Goal: Browse casually

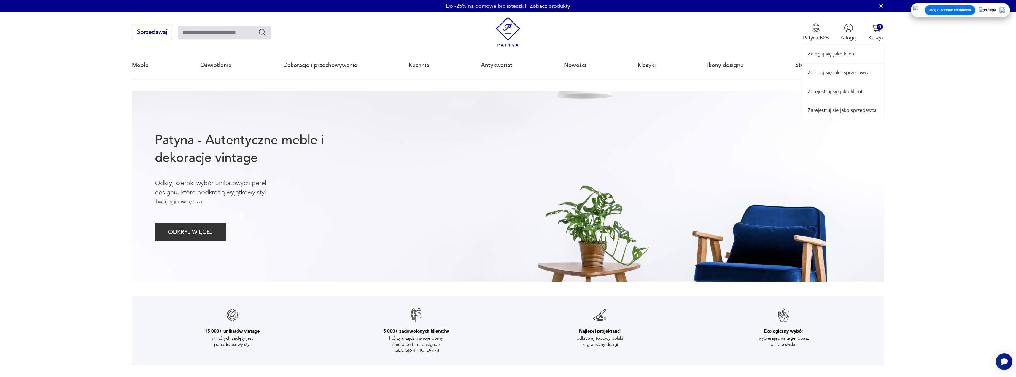
click at [505, 32] on div "Zaloguj się jako klient Zaloguj się jako sprzedawca Zarejestruj się jako klient…" at bounding box center [843, 66] width 82 height 108
click at [505, 96] on link "Zarejestruj się jako klient" at bounding box center [843, 91] width 82 height 18
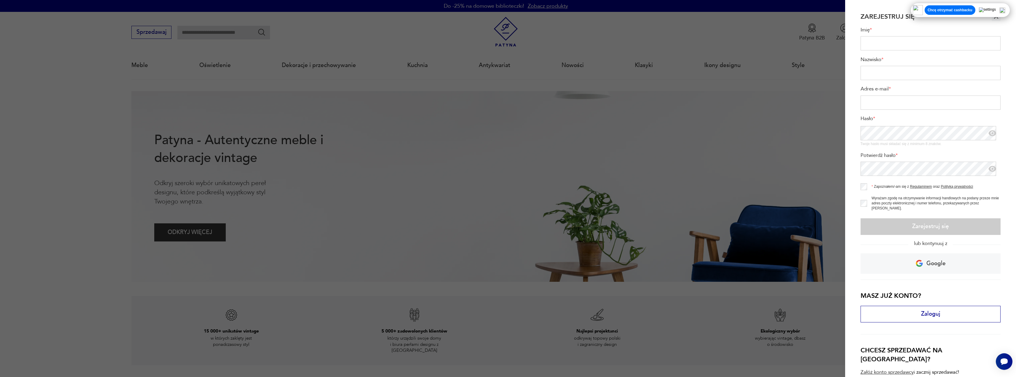
click at [505, 100] on div at bounding box center [508, 188] width 1016 height 377
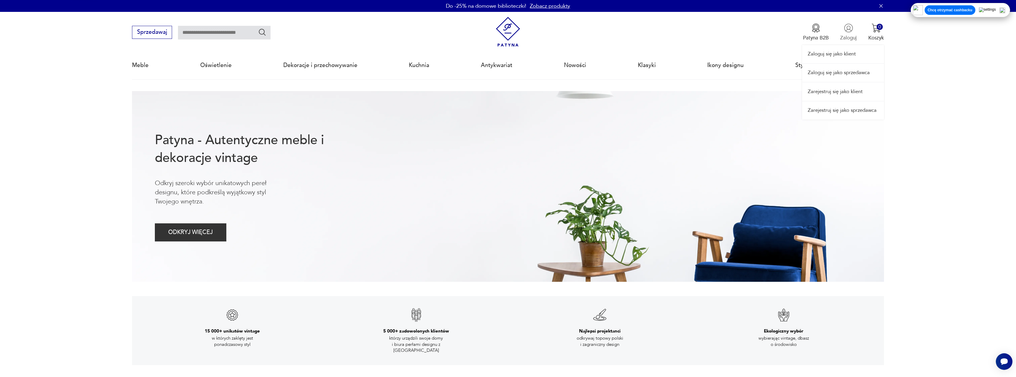
click at [505, 29] on div "Zaloguj się jako klient Zaloguj się jako sprzedawca Zarejestruj się jako klient…" at bounding box center [843, 66] width 82 height 108
click at [505, 80] on link "Zaloguj się jako sprzedawca" at bounding box center [843, 73] width 82 height 18
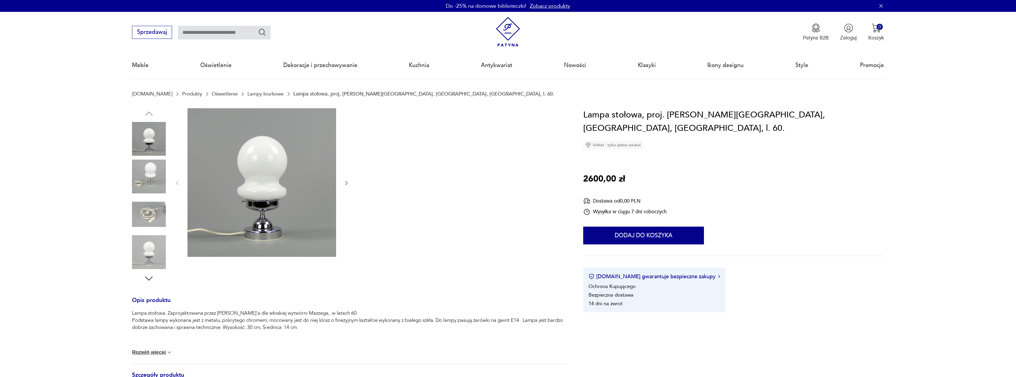
click at [344, 182] on icon "button" at bounding box center [347, 183] width 6 height 6
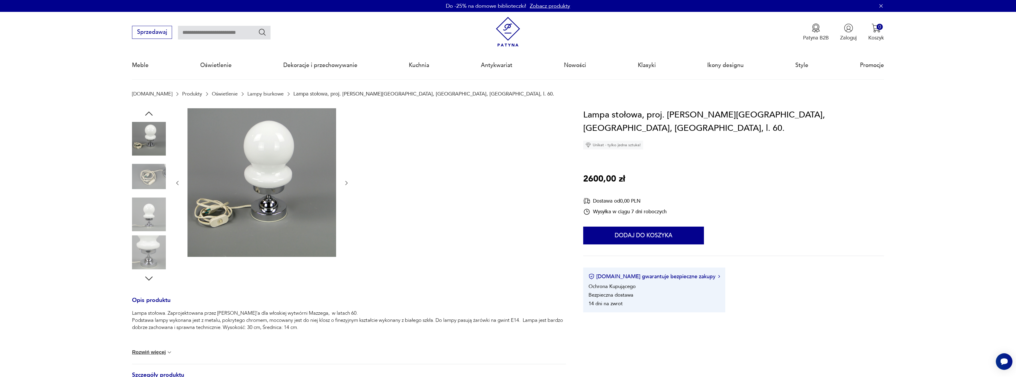
click at [343, 184] on div at bounding box center [261, 183] width 175 height 150
click at [345, 182] on icon "button" at bounding box center [347, 183] width 6 height 6
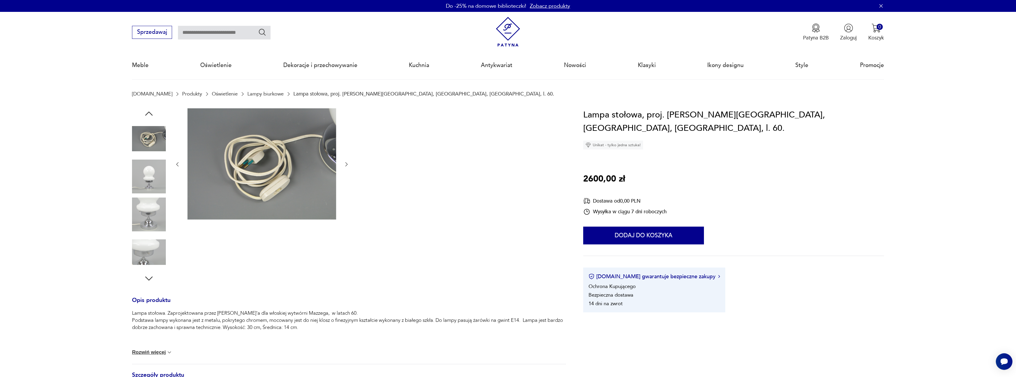
click at [345, 182] on div at bounding box center [261, 164] width 175 height 113
drag, startPoint x: 90, startPoint y: 155, endPoint x: 80, endPoint y: 152, distance: 10.4
